Goal: Task Accomplishment & Management: Manage account settings

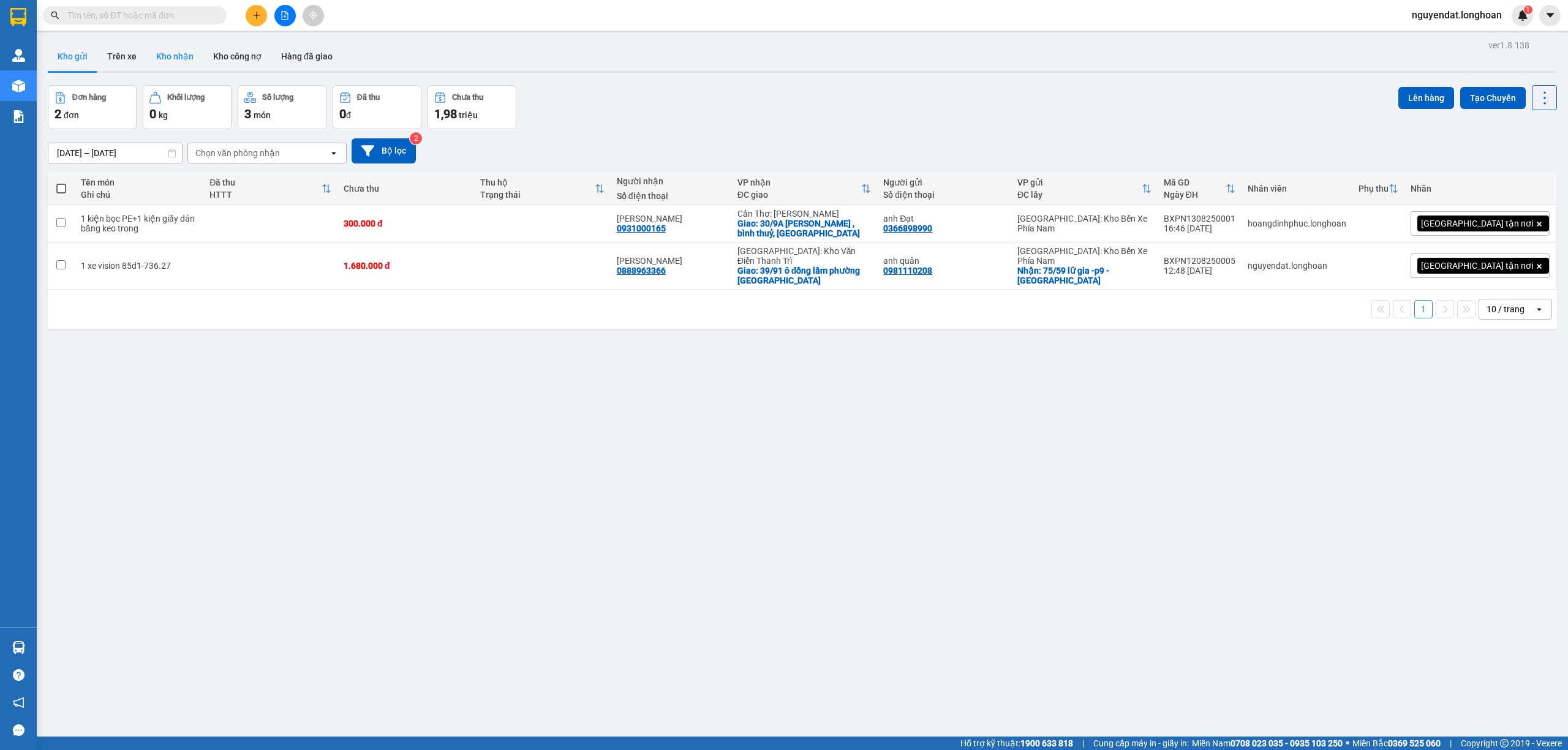
click at [178, 57] on button "Kho nhận" at bounding box center [175, 57] width 57 height 29
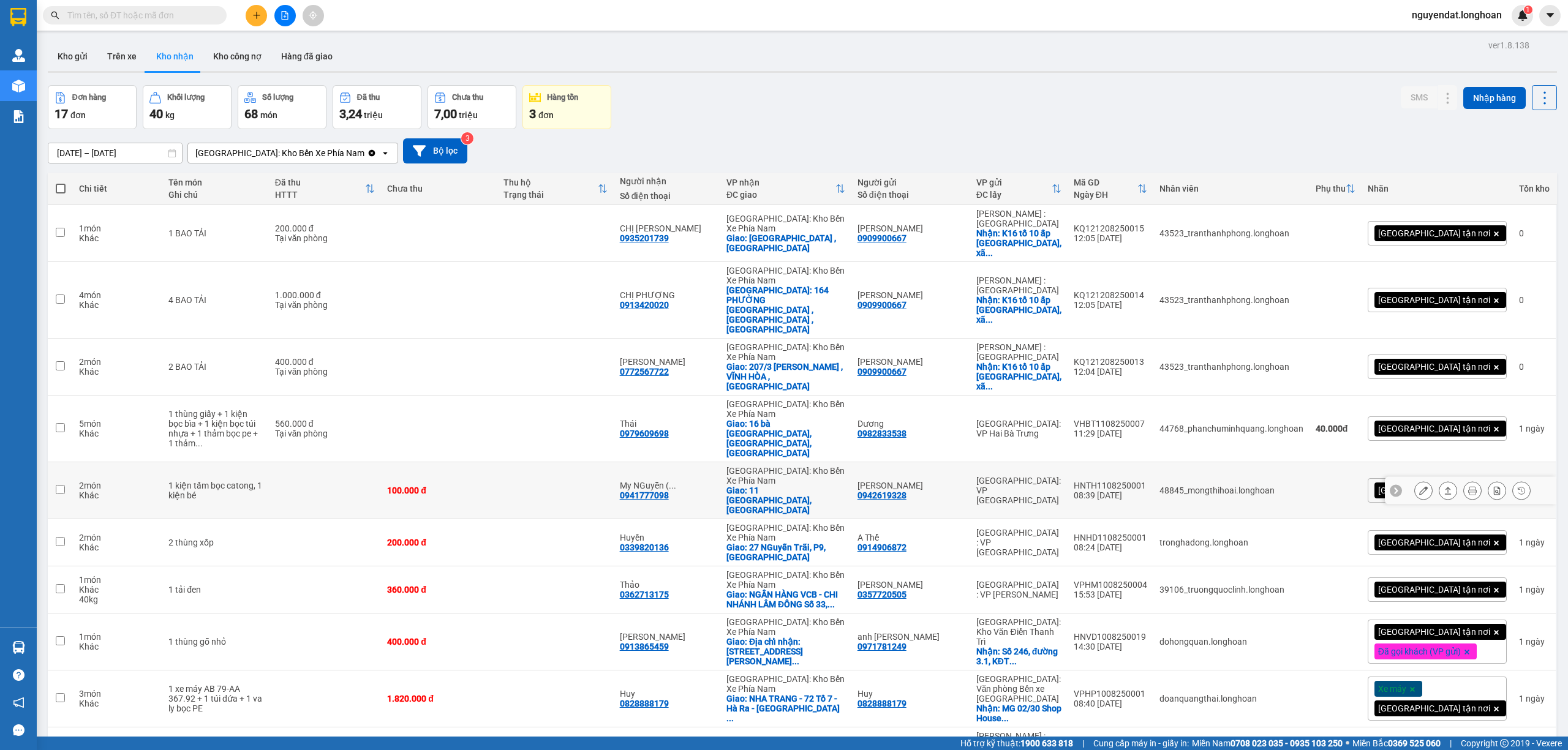
scroll to position [163, 0]
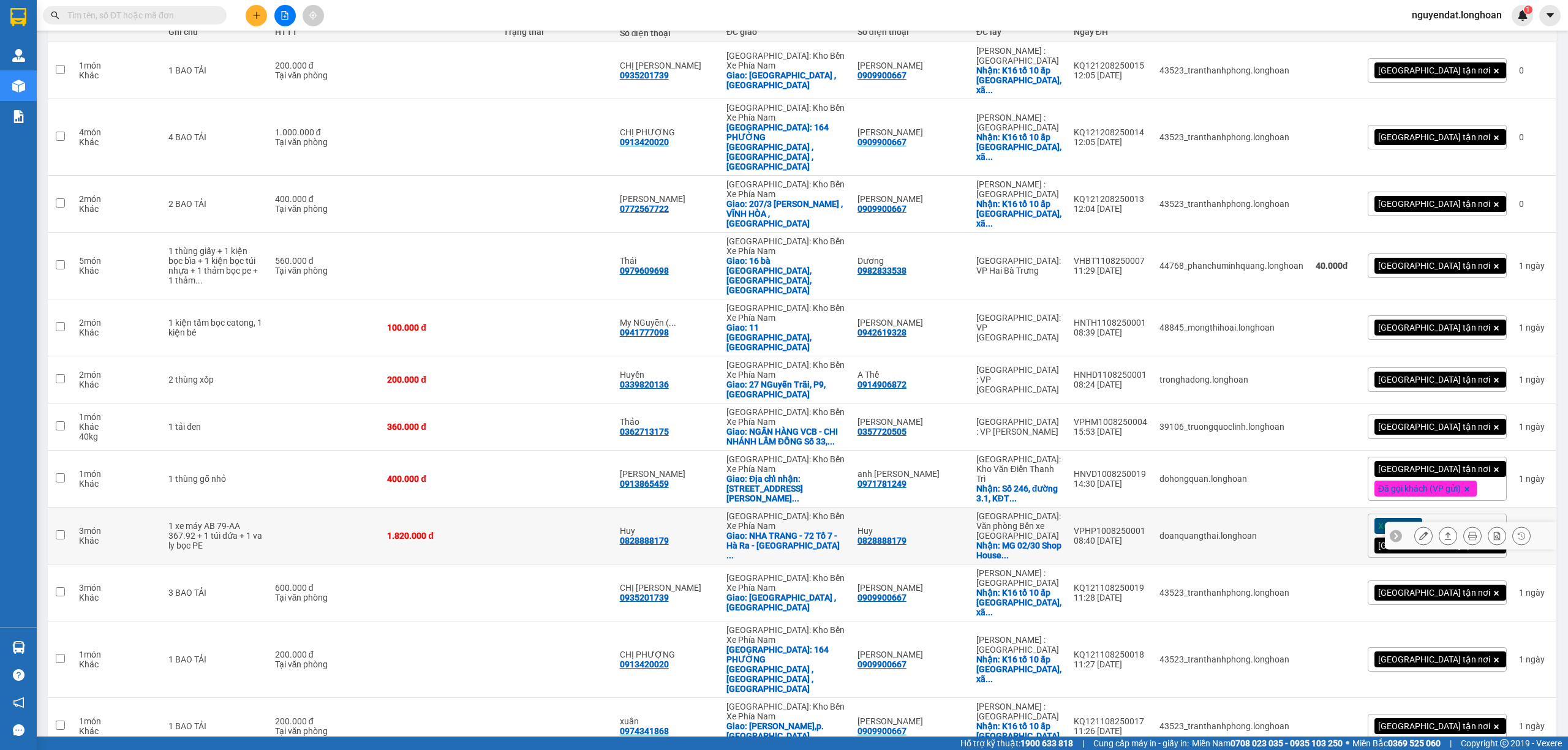
click at [1123, 526] on div "VPHP1008250001" at bounding box center [1111, 530] width 74 height 9
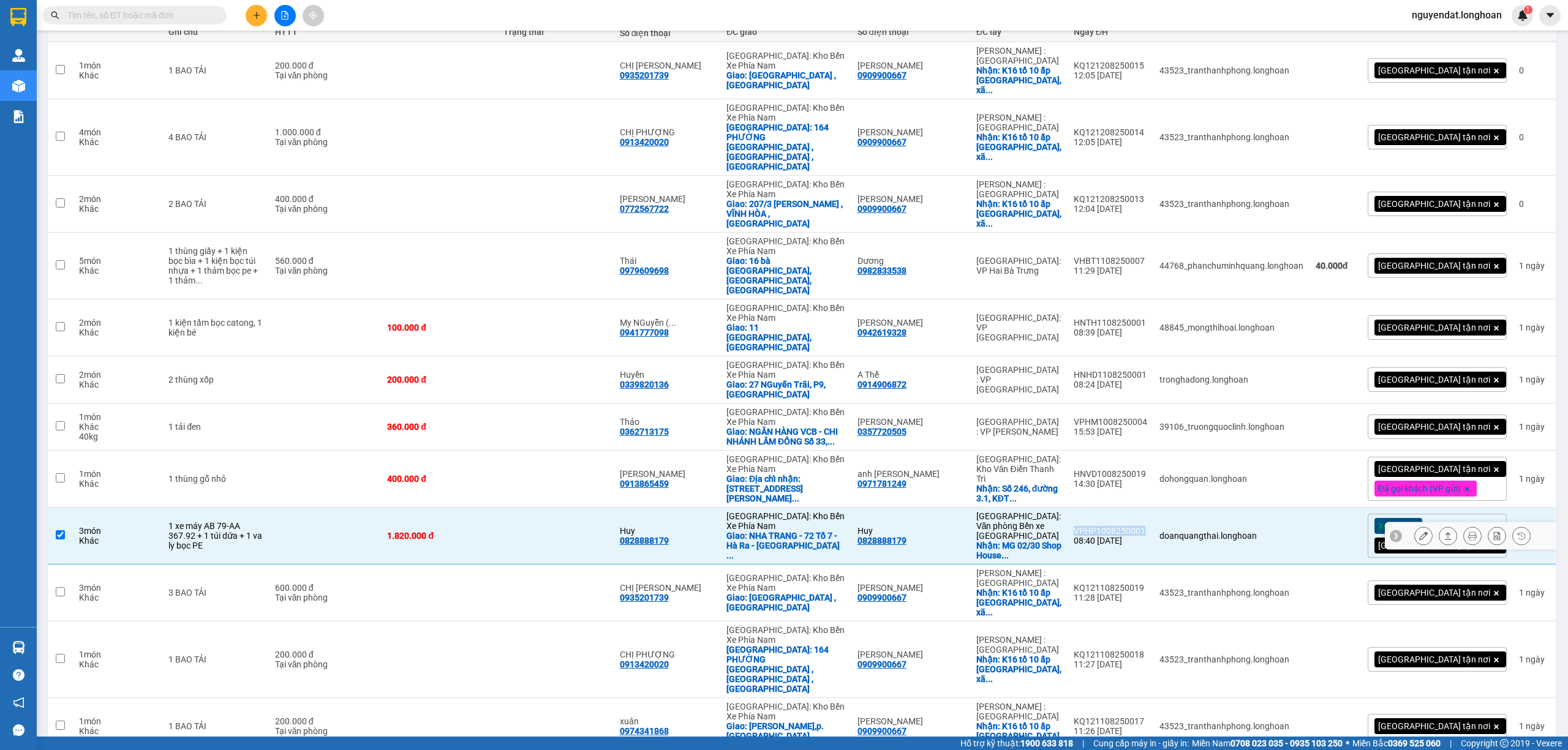
click at [1123, 526] on div "VPHP1008250001" at bounding box center [1111, 530] width 74 height 9
checkbox input "false"
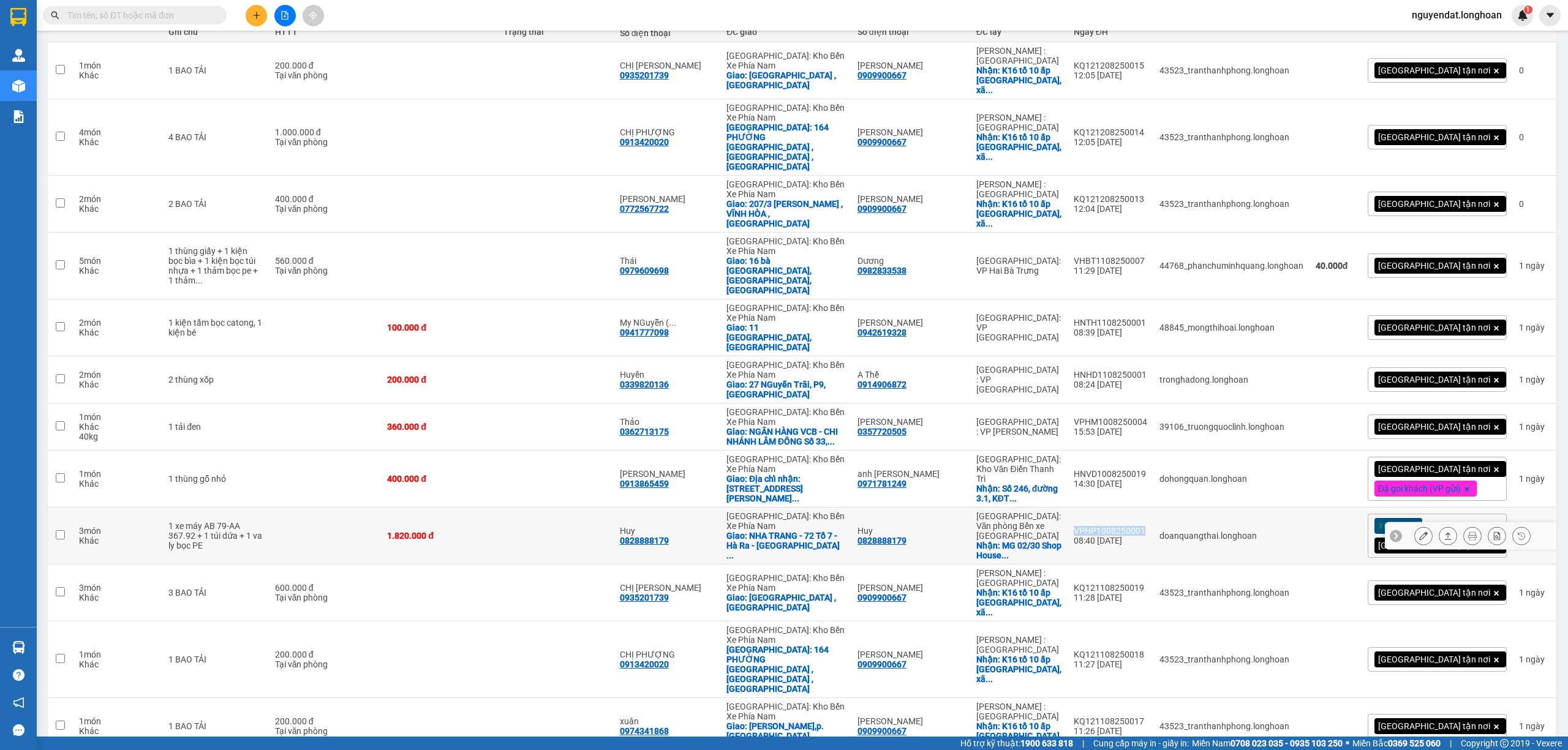
copy div "VPHP1008250001"
click at [1468, 532] on icon at bounding box center [1473, 536] width 9 height 9
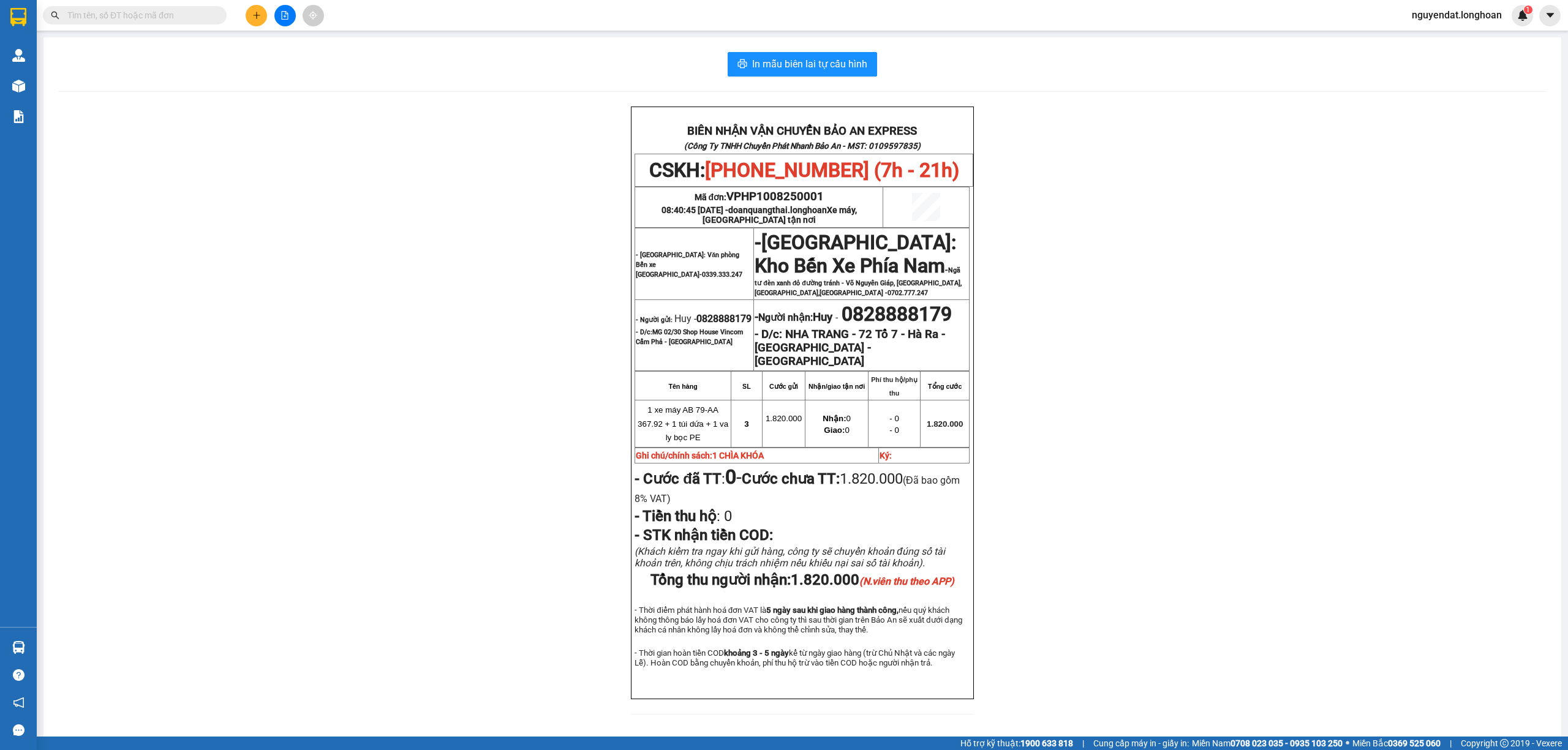
click at [1262, 361] on div "BIÊN NHẬN VẬN CHUYỂN BẢO AN EXPRESS (Công Ty TNHH Chuyển Phát Nhanh Bảo An - MS…" at bounding box center [802, 418] width 1489 height 623
click at [297, 15] on div at bounding box center [284, 15] width 92 height 21
click at [283, 18] on icon "file-add" at bounding box center [285, 15] width 9 height 9
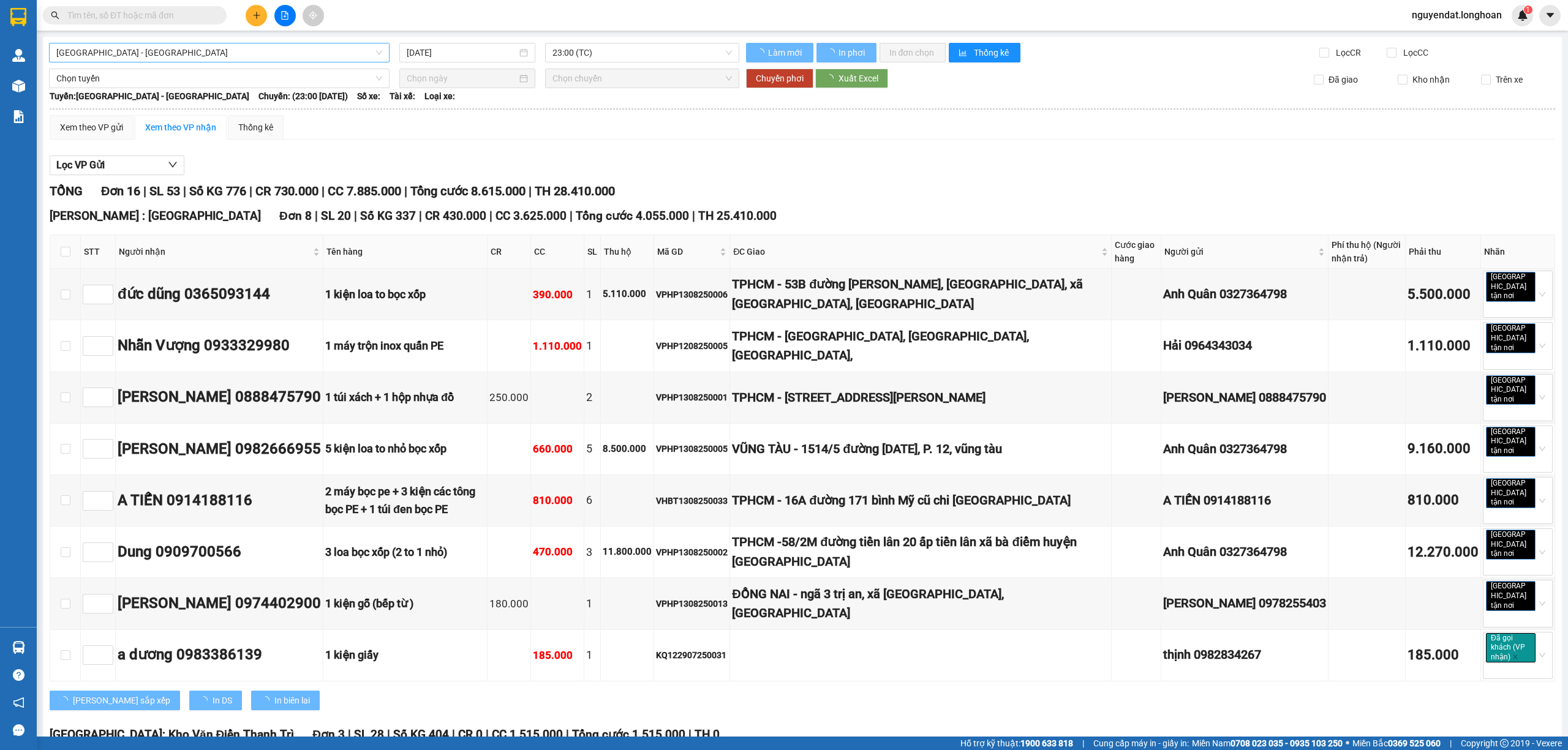
click at [179, 44] on span "[GEOGRAPHIC_DATA] - [GEOGRAPHIC_DATA]" at bounding box center [220, 52] width 326 height 18
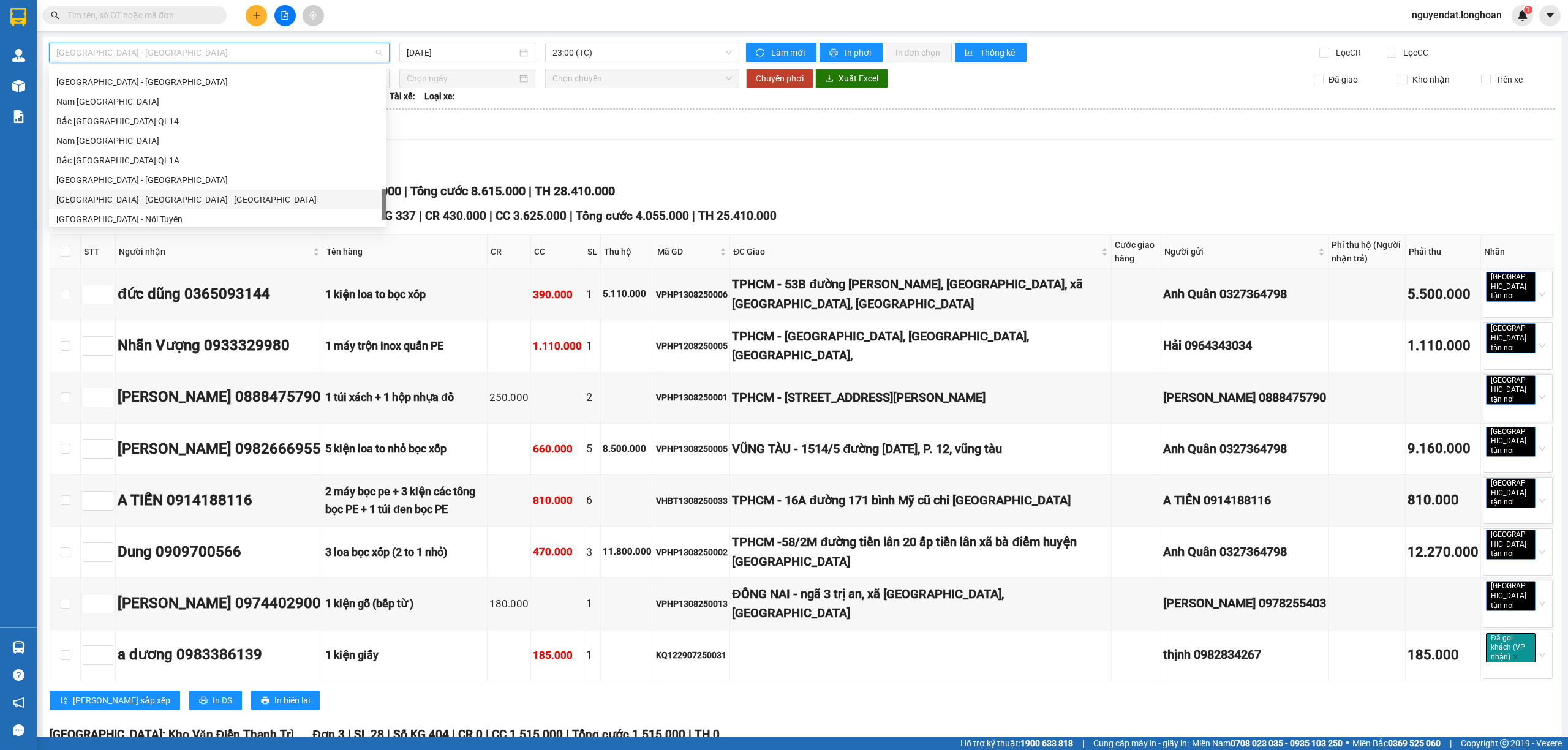
scroll to position [804, 0]
click at [138, 128] on div "Bắc [GEOGRAPHIC_DATA] QL1A" at bounding box center [217, 136] width 337 height 20
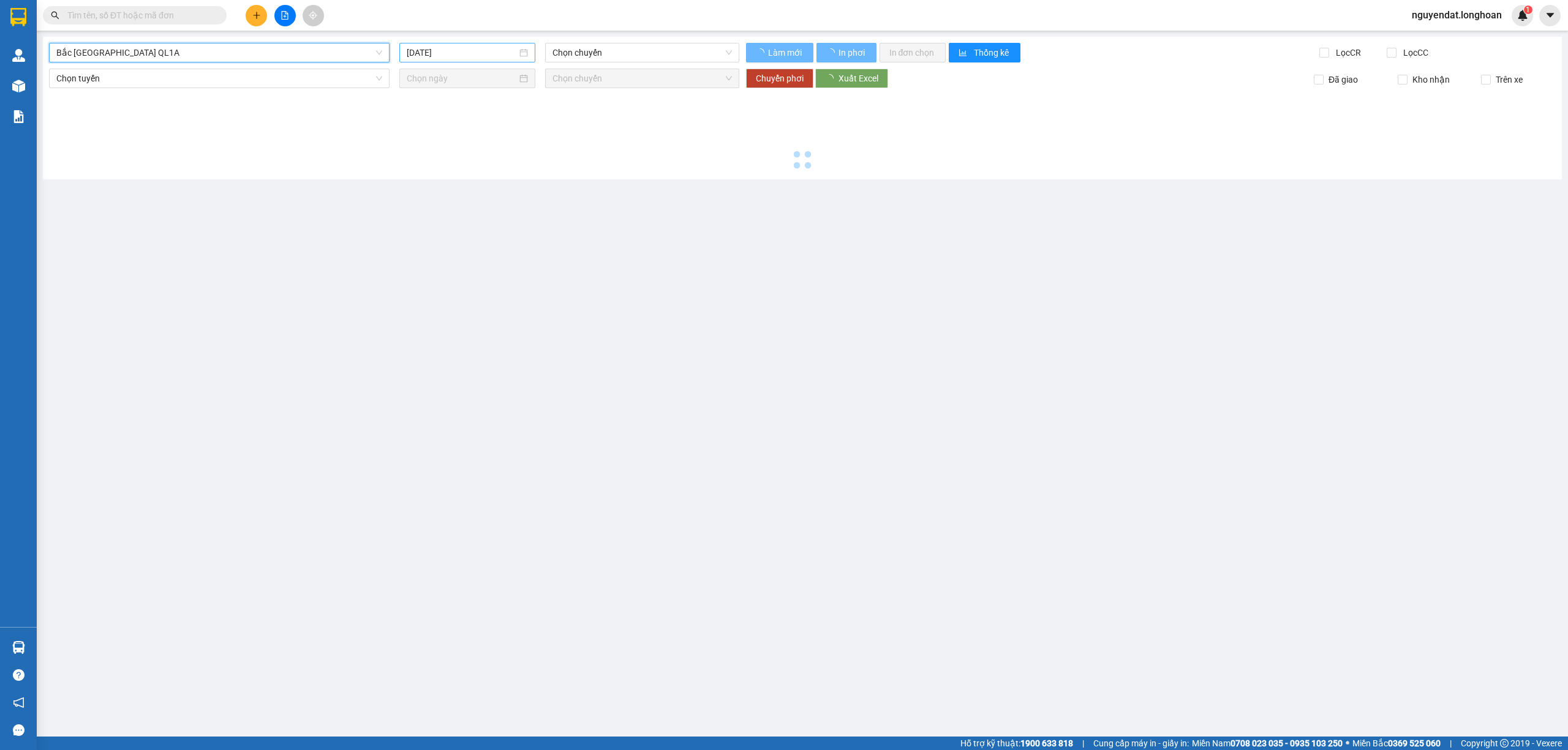
click at [445, 52] on input "[DATE]" at bounding box center [462, 53] width 110 height 14
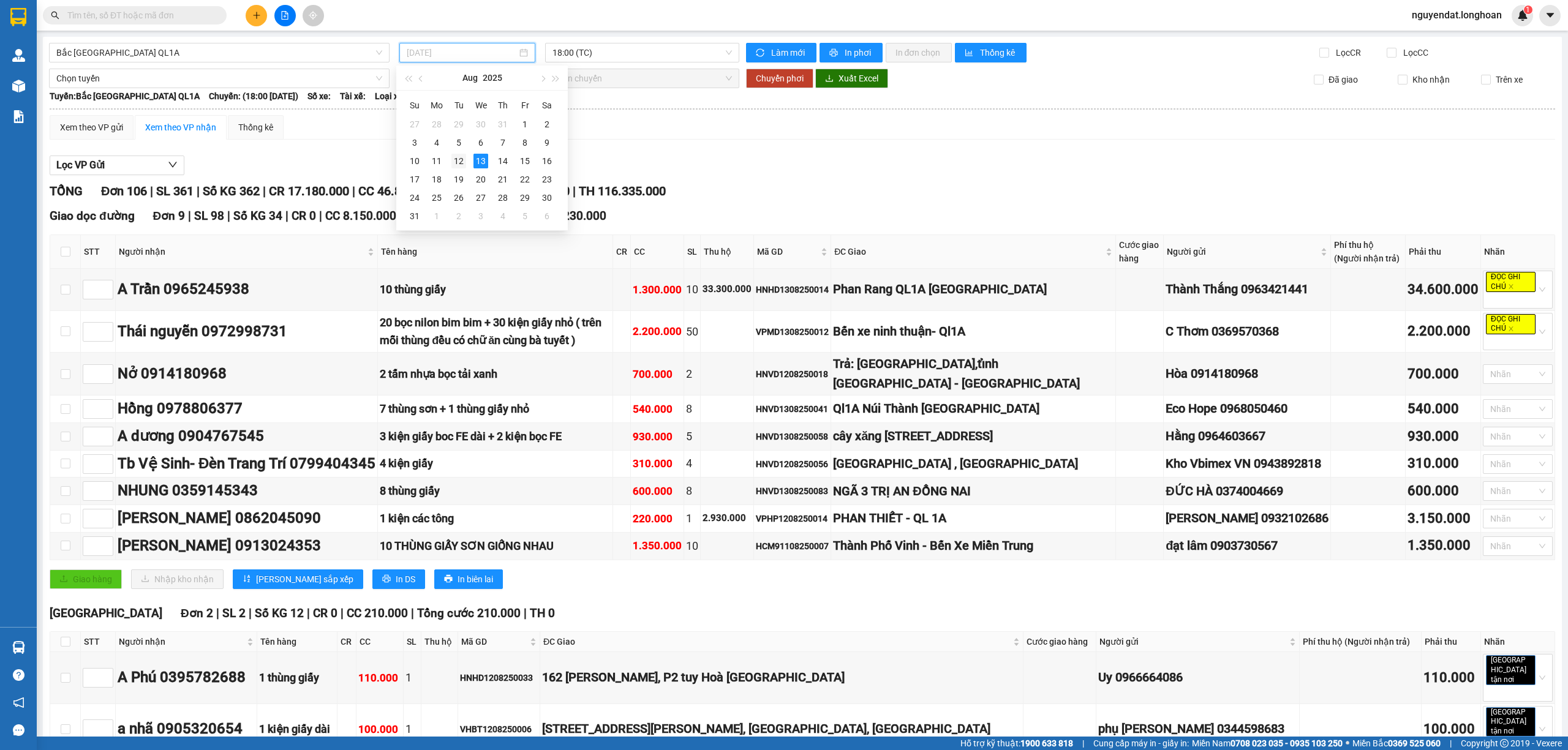
click at [462, 160] on div "12" at bounding box center [458, 160] width 15 height 15
type input "[DATE]"
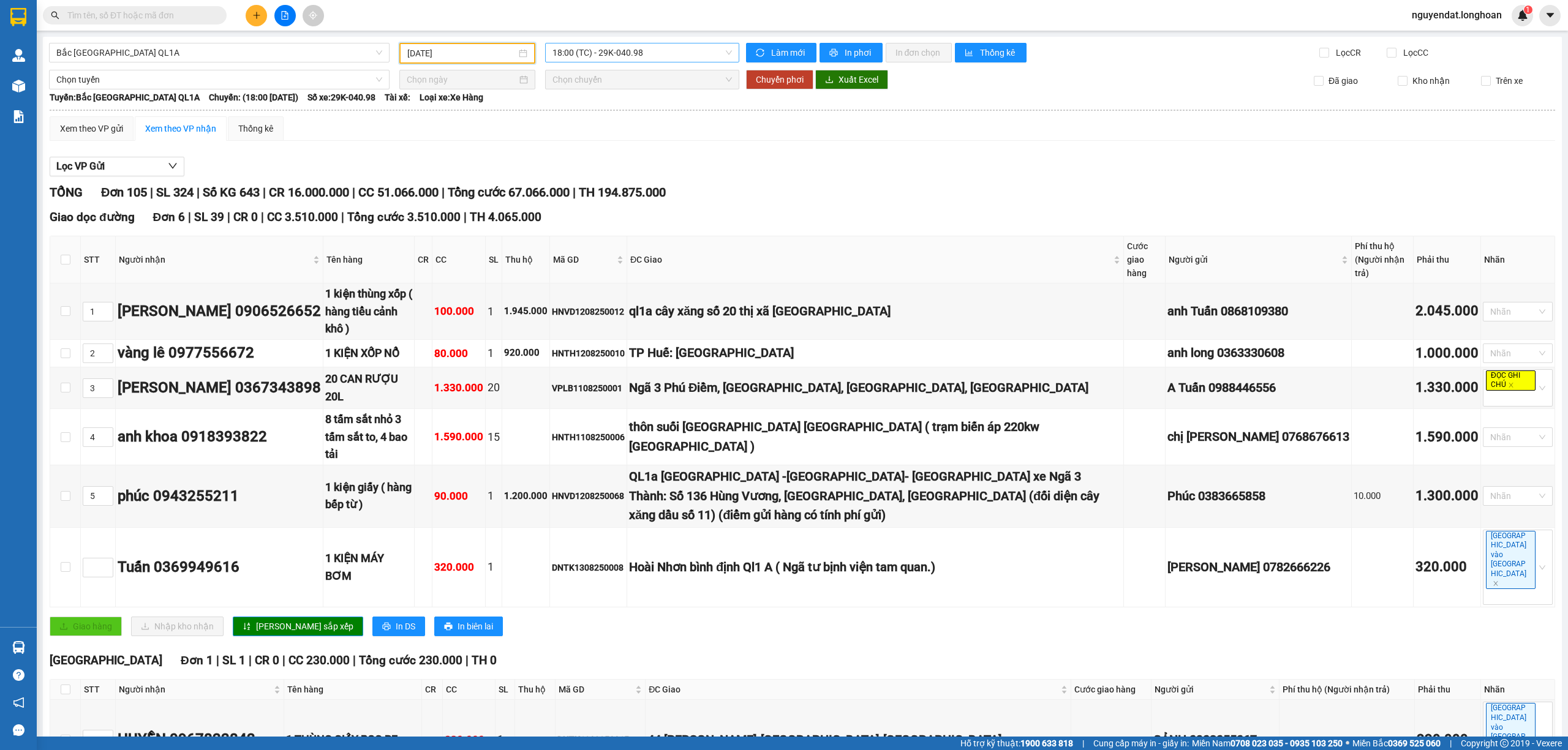
click at [667, 57] on span "18:00 (TC) - 29K-040.98" at bounding box center [643, 52] width 180 height 18
click at [606, 121] on div "23:00 (TC) - 29E-097.92" at bounding box center [596, 117] width 95 height 14
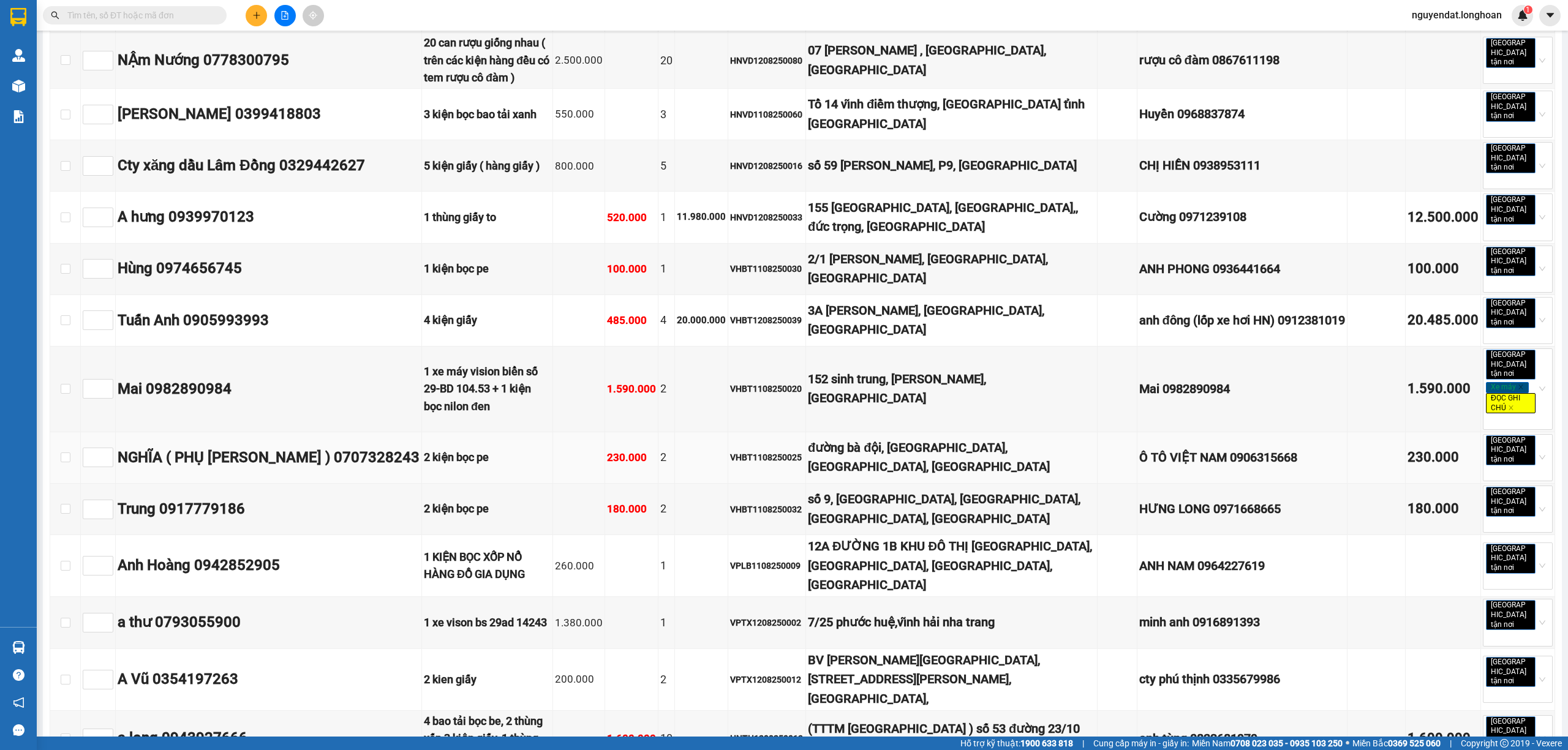
scroll to position [1061, 0]
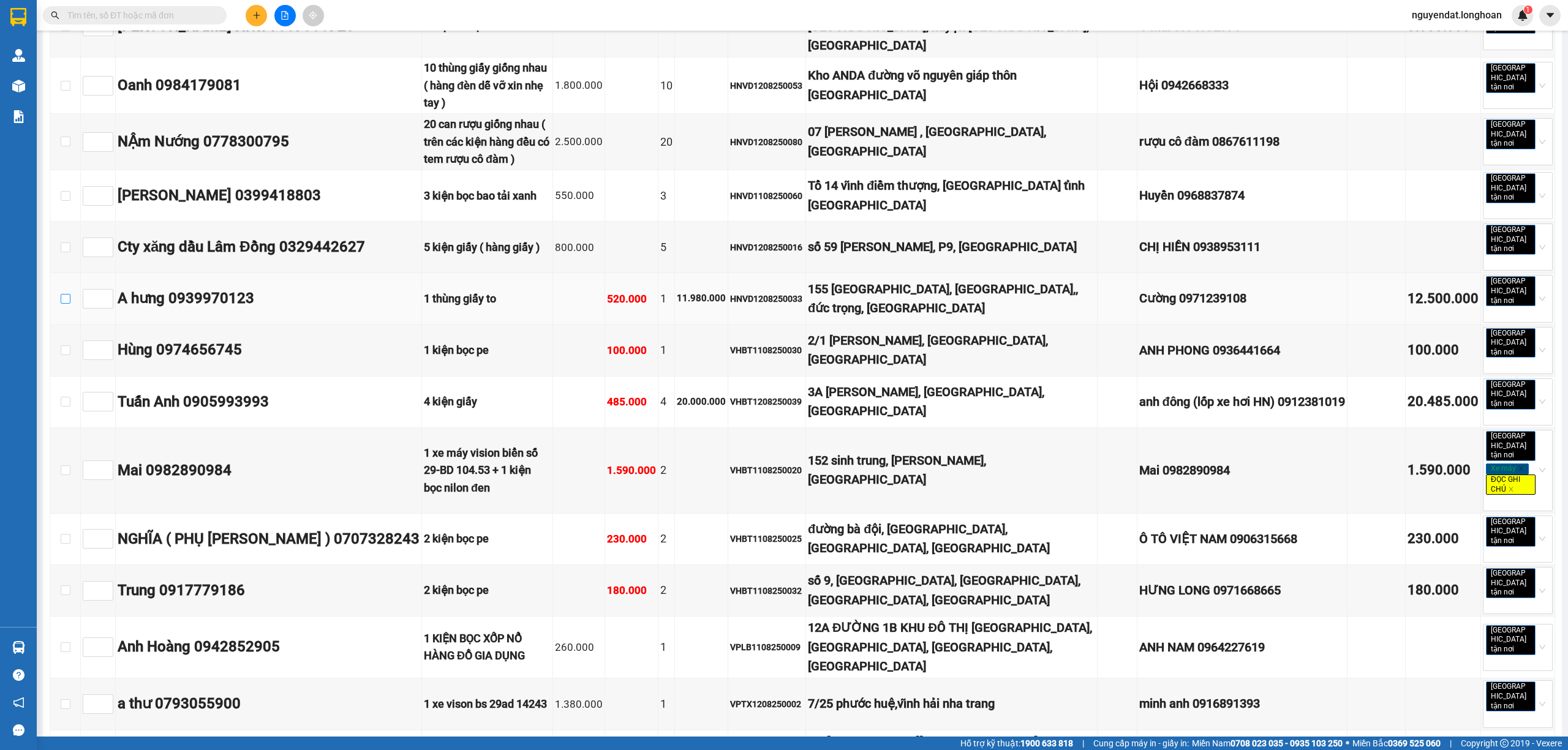
click at [66, 294] on input "checkbox" at bounding box center [65, 299] width 9 height 9
checkbox input "true"
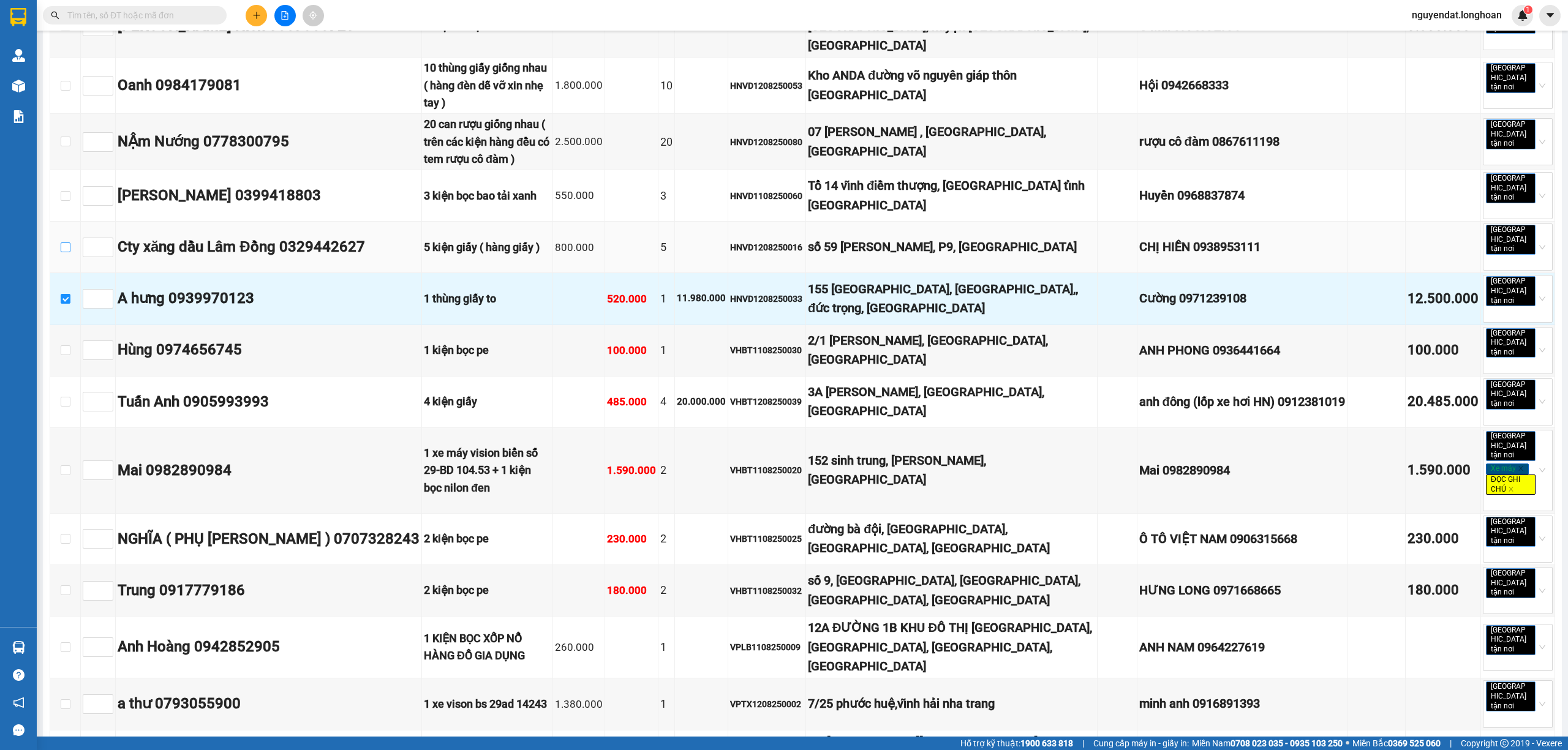
click at [63, 243] on input "checkbox" at bounding box center [65, 247] width 9 height 9
checkbox input "true"
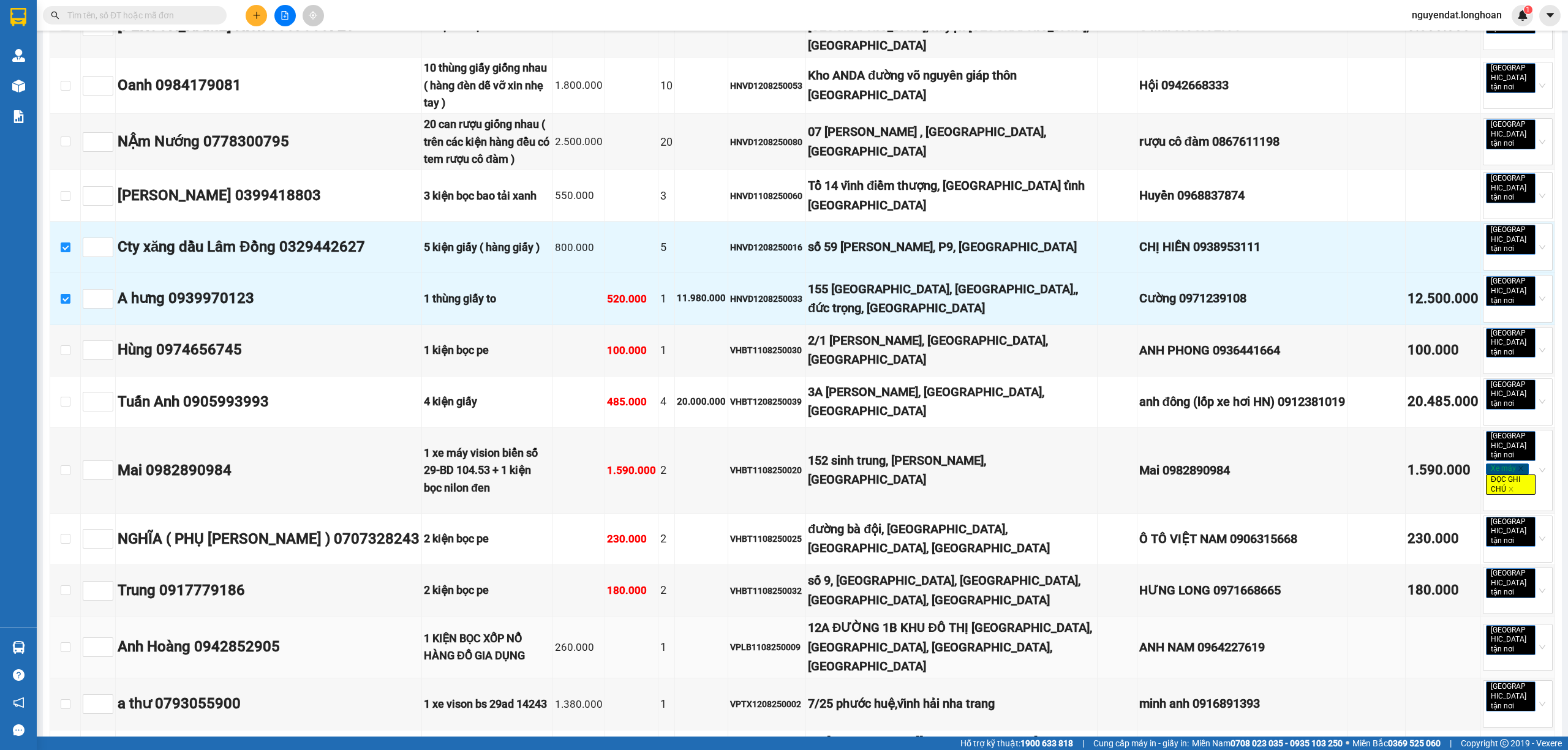
scroll to position [898, 0]
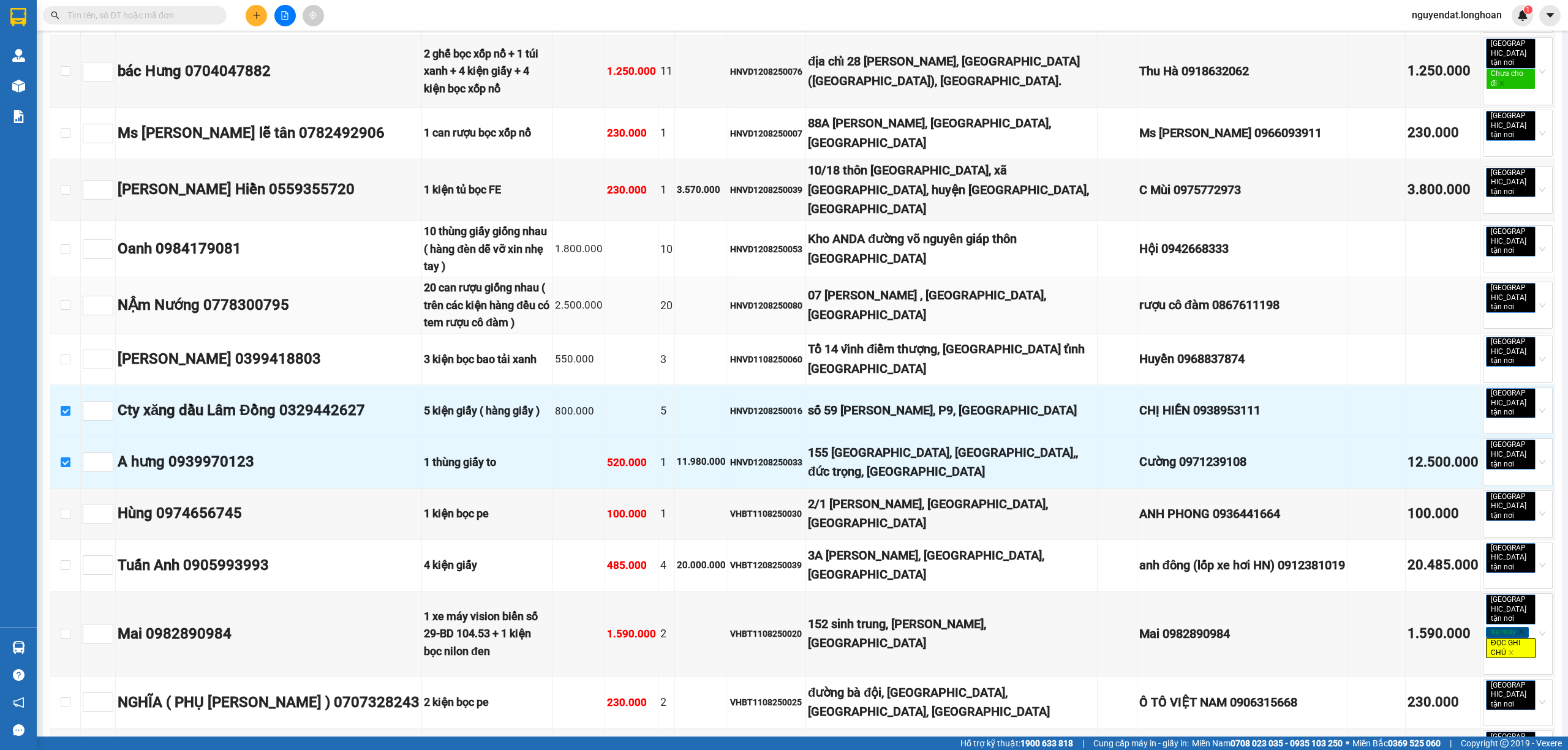
click at [57, 277] on td at bounding box center [66, 305] width 31 height 57
click at [64, 300] on input "checkbox" at bounding box center [65, 305] width 9 height 9
checkbox input "true"
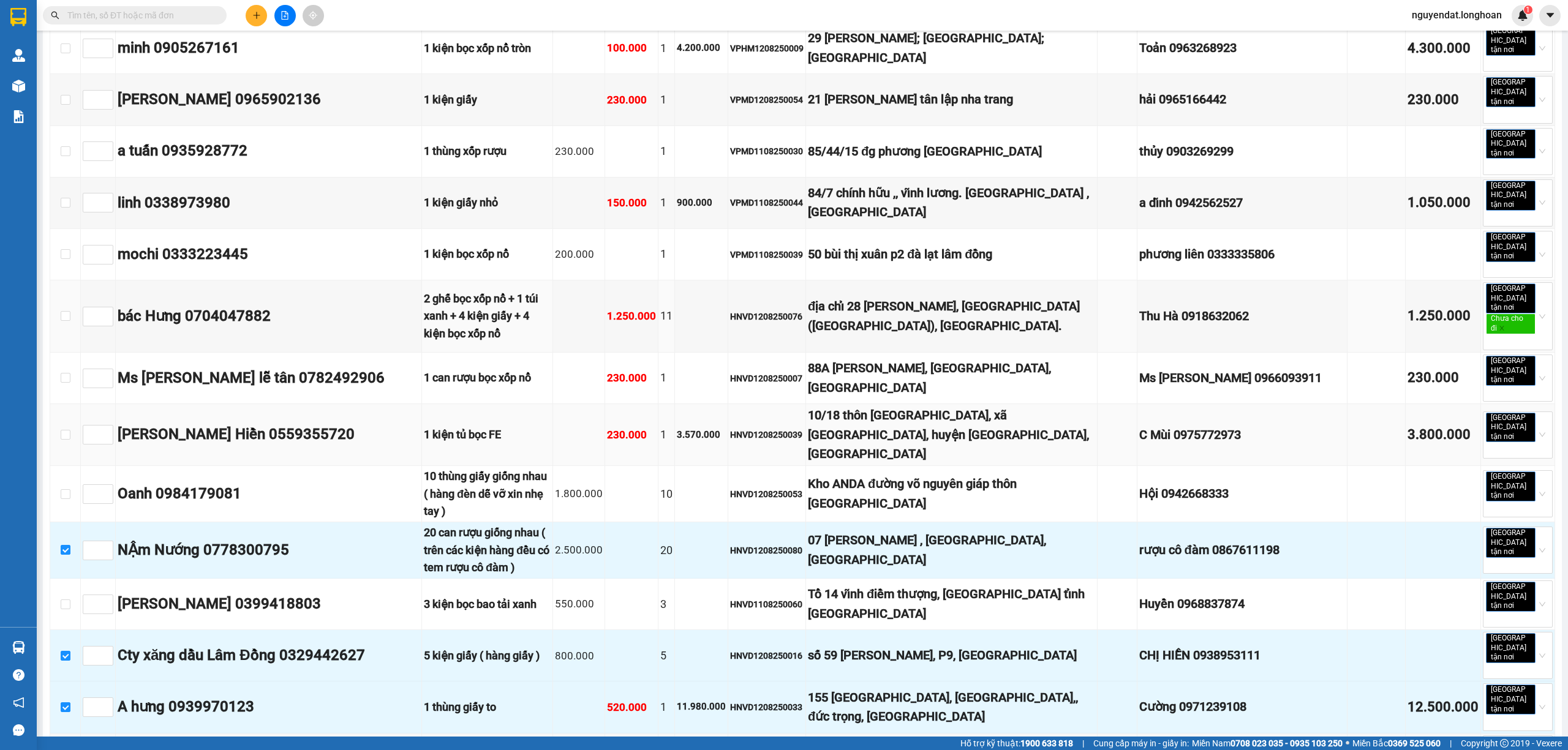
scroll to position [490, 0]
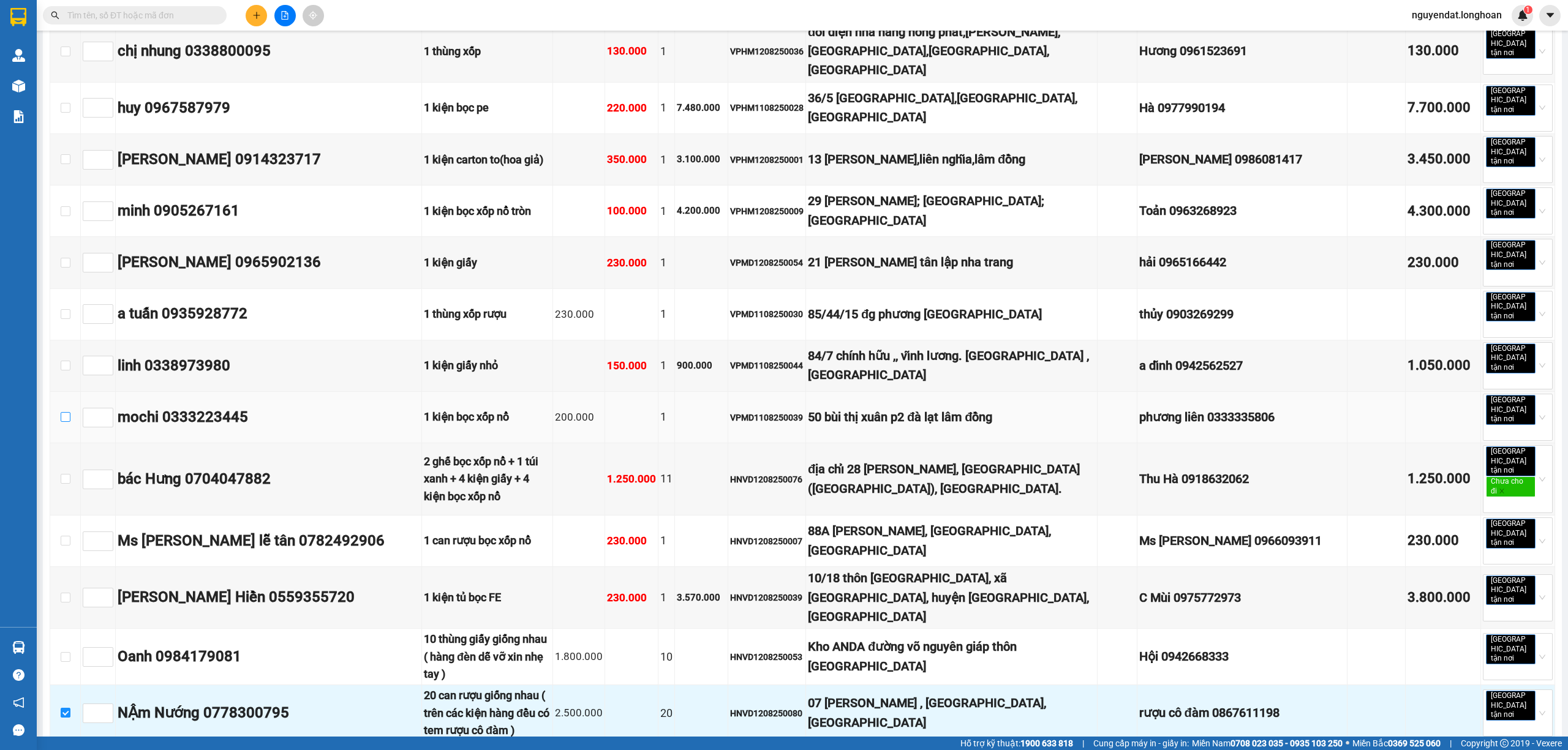
click at [69, 412] on input "checkbox" at bounding box center [65, 416] width 9 height 9
checkbox input "true"
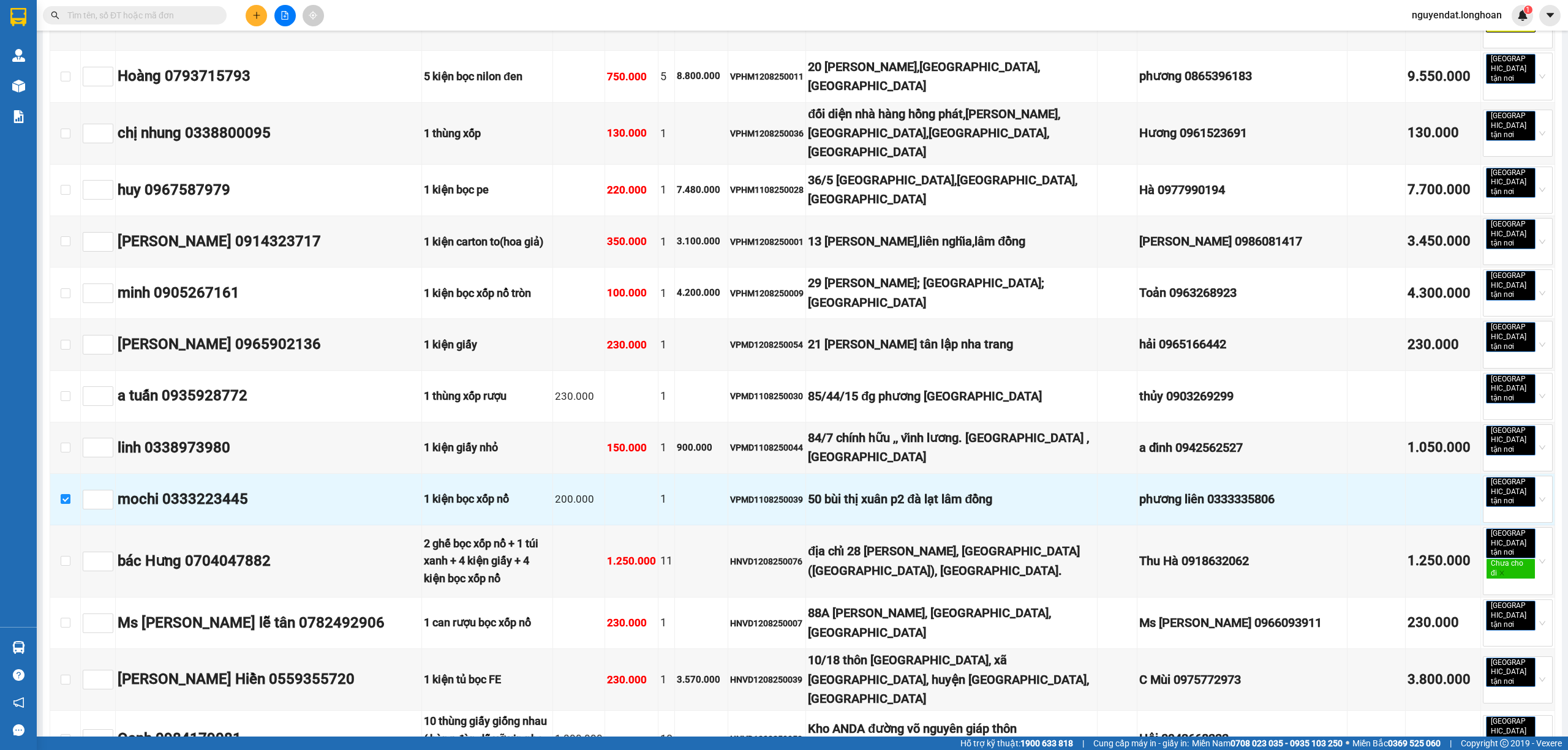
scroll to position [326, 0]
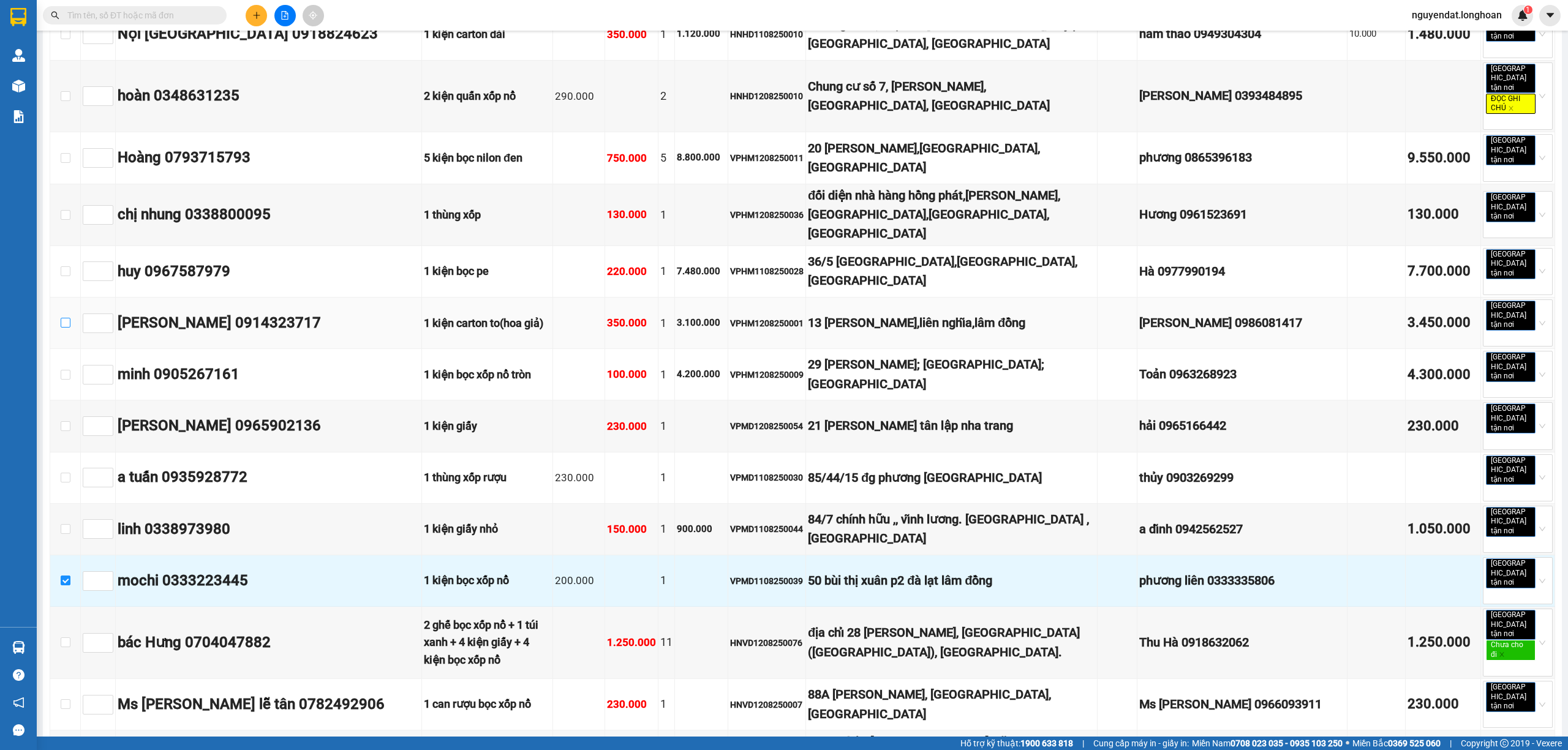
click at [65, 318] on input "checkbox" at bounding box center [65, 322] width 9 height 9
checkbox input "true"
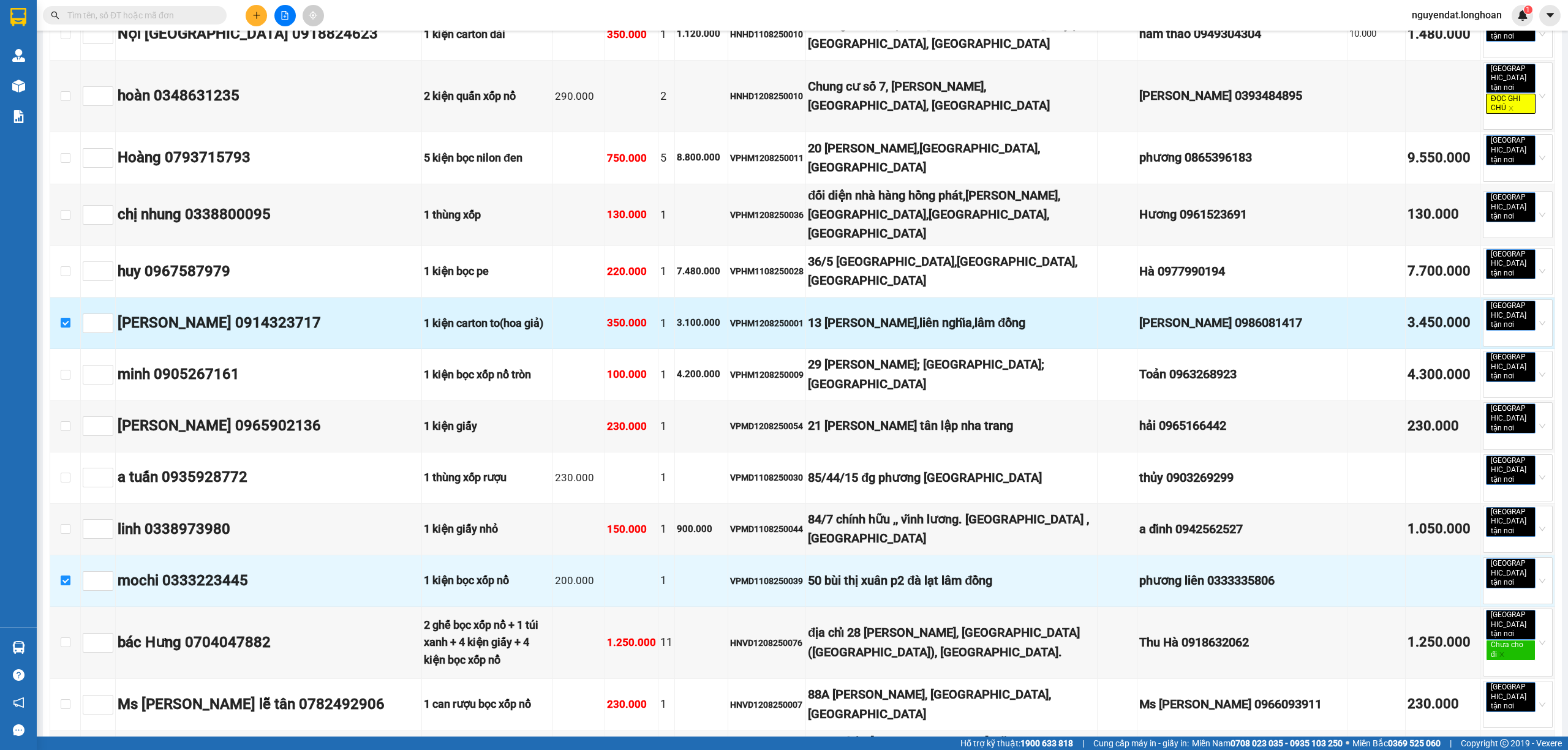
scroll to position [163, 0]
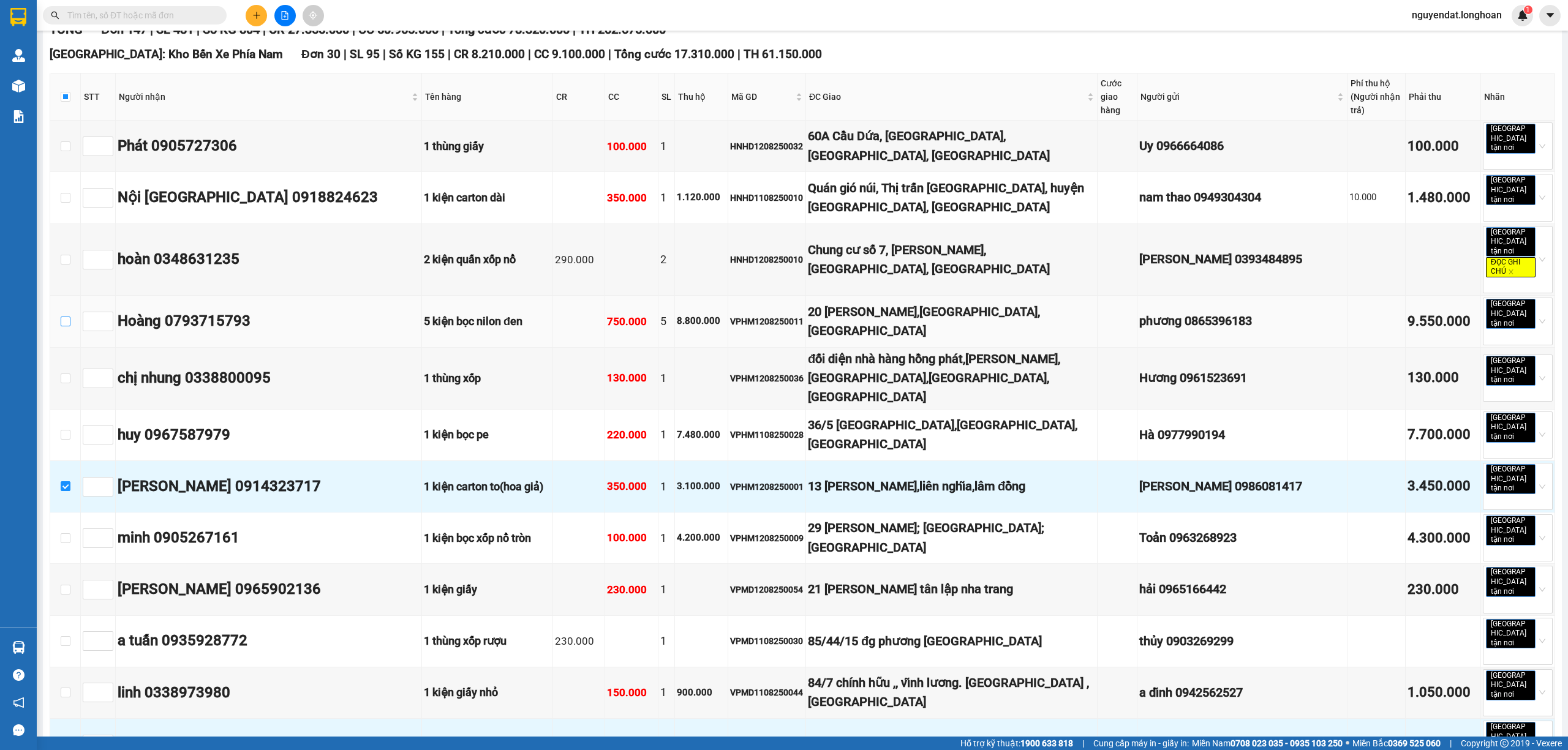
click at [62, 317] on input "checkbox" at bounding box center [65, 321] width 9 height 9
checkbox input "true"
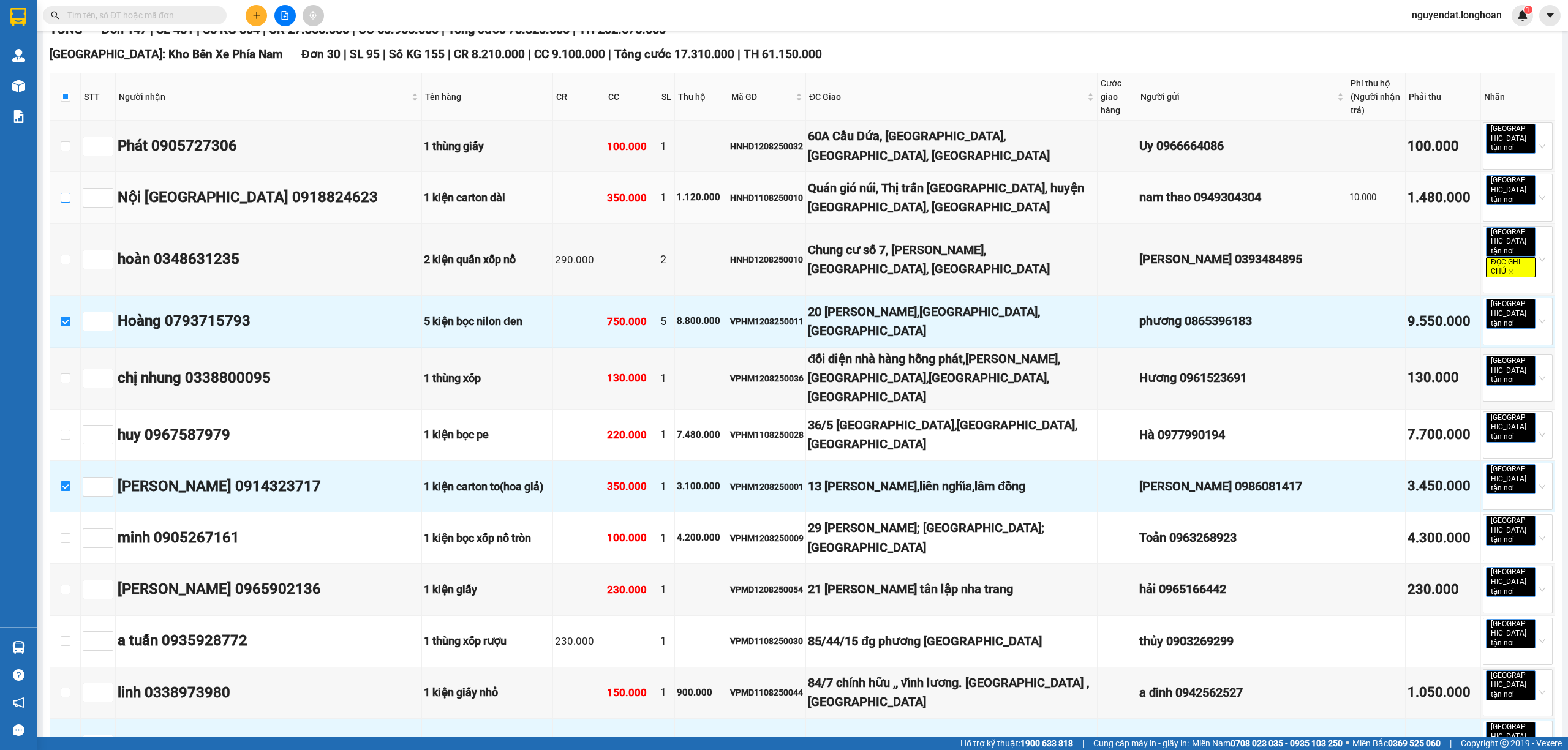
click at [64, 193] on input "checkbox" at bounding box center [65, 197] width 9 height 9
checkbox input "true"
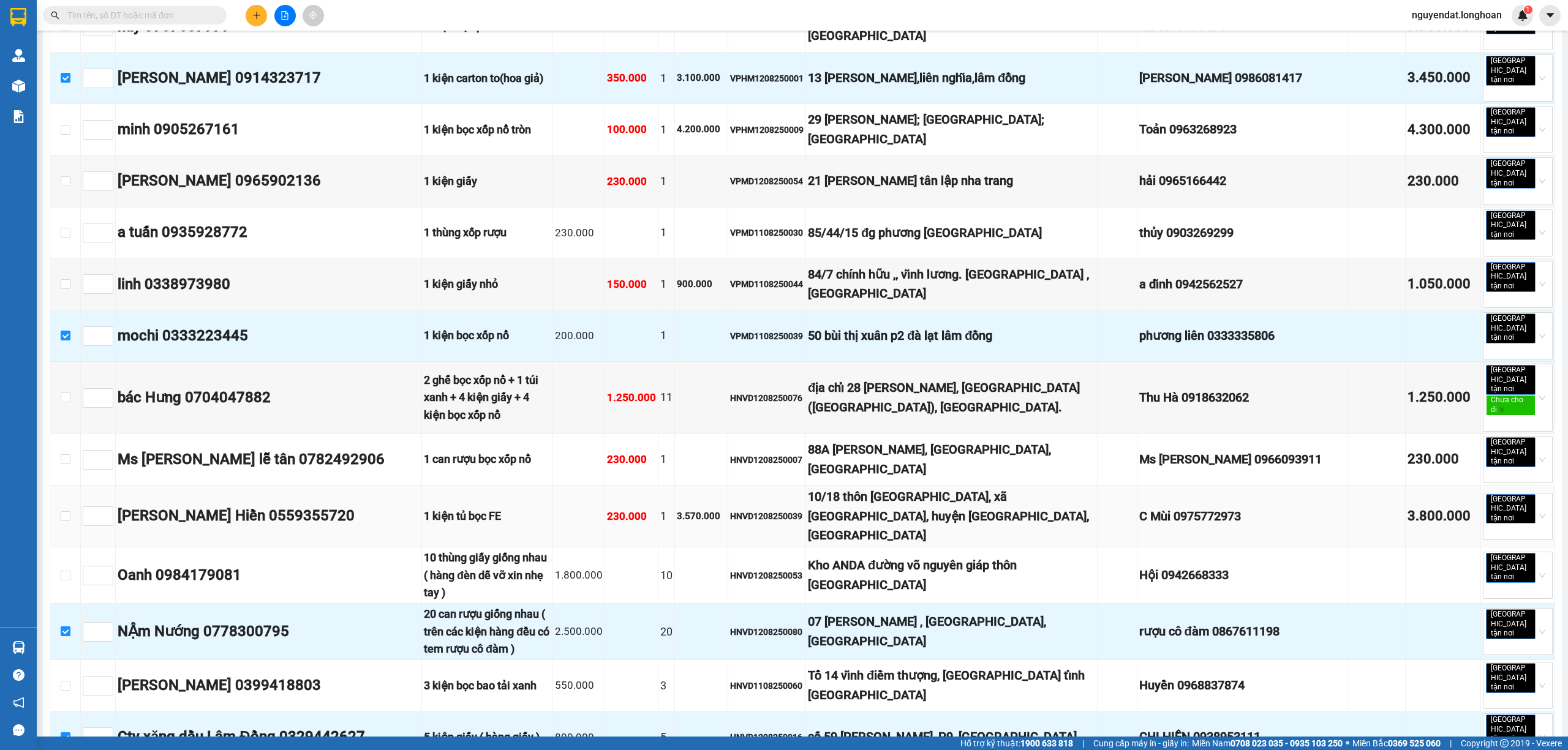
scroll to position [735, 0]
